Goal: Task Accomplishment & Management: Use online tool/utility

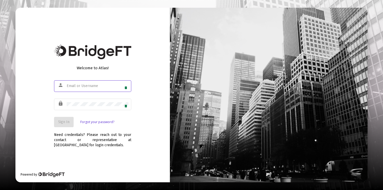
click at [89, 86] on input "text" at bounding box center [98, 86] width 62 height 4
type input "[PERSON_NAME][EMAIL_ADDRESS][DOMAIN_NAME]"
click at [66, 123] on span "Sign In" at bounding box center [63, 122] width 11 height 4
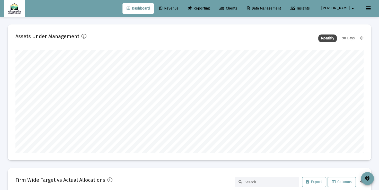
scroll to position [103, 348]
type input "[DATE]"
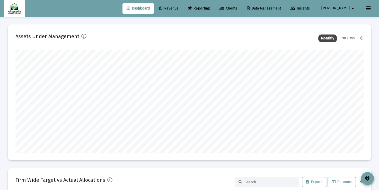
click at [178, 8] on span "Revenue" at bounding box center [168, 8] width 19 height 4
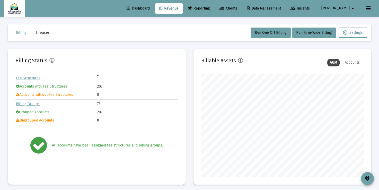
scroll to position [103, 163]
click at [306, 32] on span "Run Firm-Wide Billing" at bounding box center [314, 32] width 36 height 4
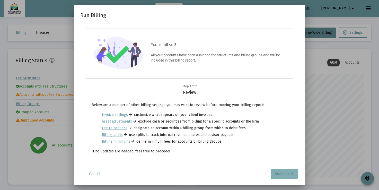
click at [286, 174] on div "Continue" at bounding box center [284, 173] width 19 height 10
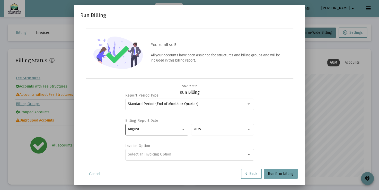
click at [182, 131] on div "August" at bounding box center [157, 129] width 58 height 13
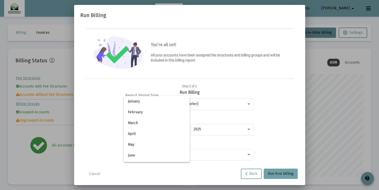
scroll to position [48, 0]
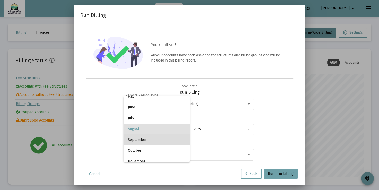
click at [166, 142] on span "September" at bounding box center [157, 139] width 58 height 11
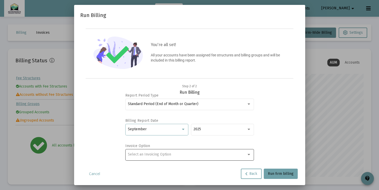
click at [247, 155] on div at bounding box center [248, 154] width 5 height 4
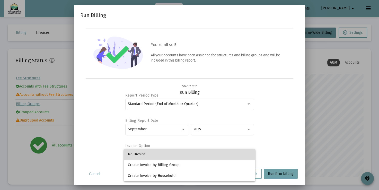
click at [217, 154] on span "No Invoice" at bounding box center [189, 154] width 123 height 11
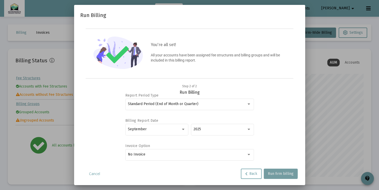
click at [280, 173] on span "Run firm billing" at bounding box center [281, 173] width 26 height 4
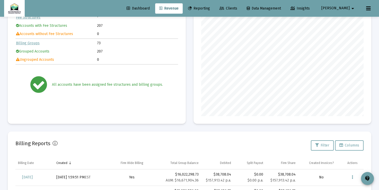
scroll to position [66, 0]
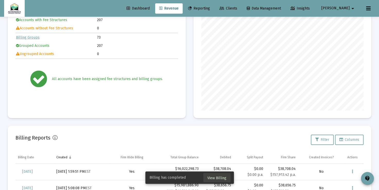
click at [219, 178] on span "View Billing" at bounding box center [216, 178] width 19 height 4
